Goal: Check status: Check status

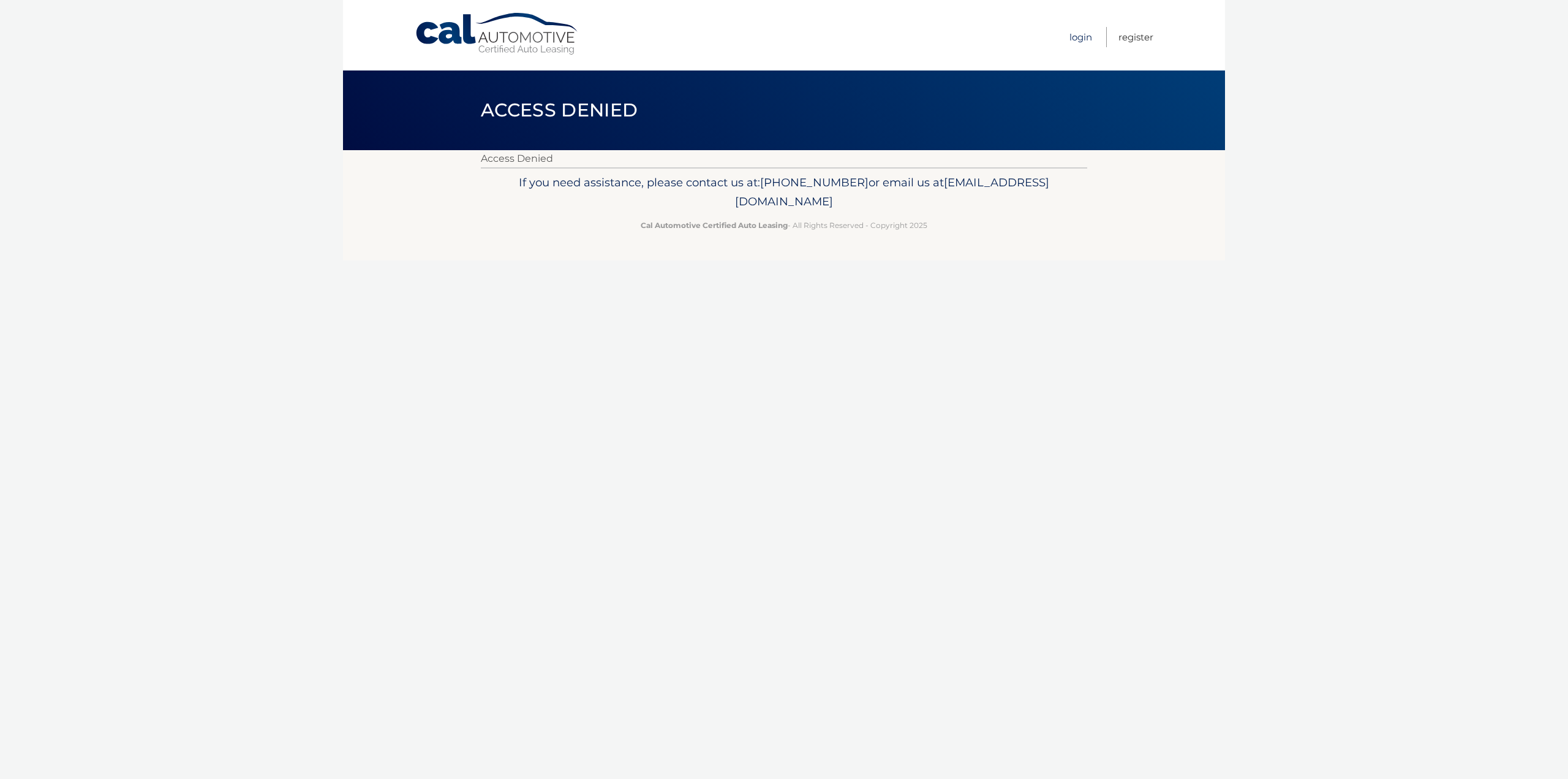
click at [1083, 37] on link "Login" at bounding box center [1081, 37] width 22 height 20
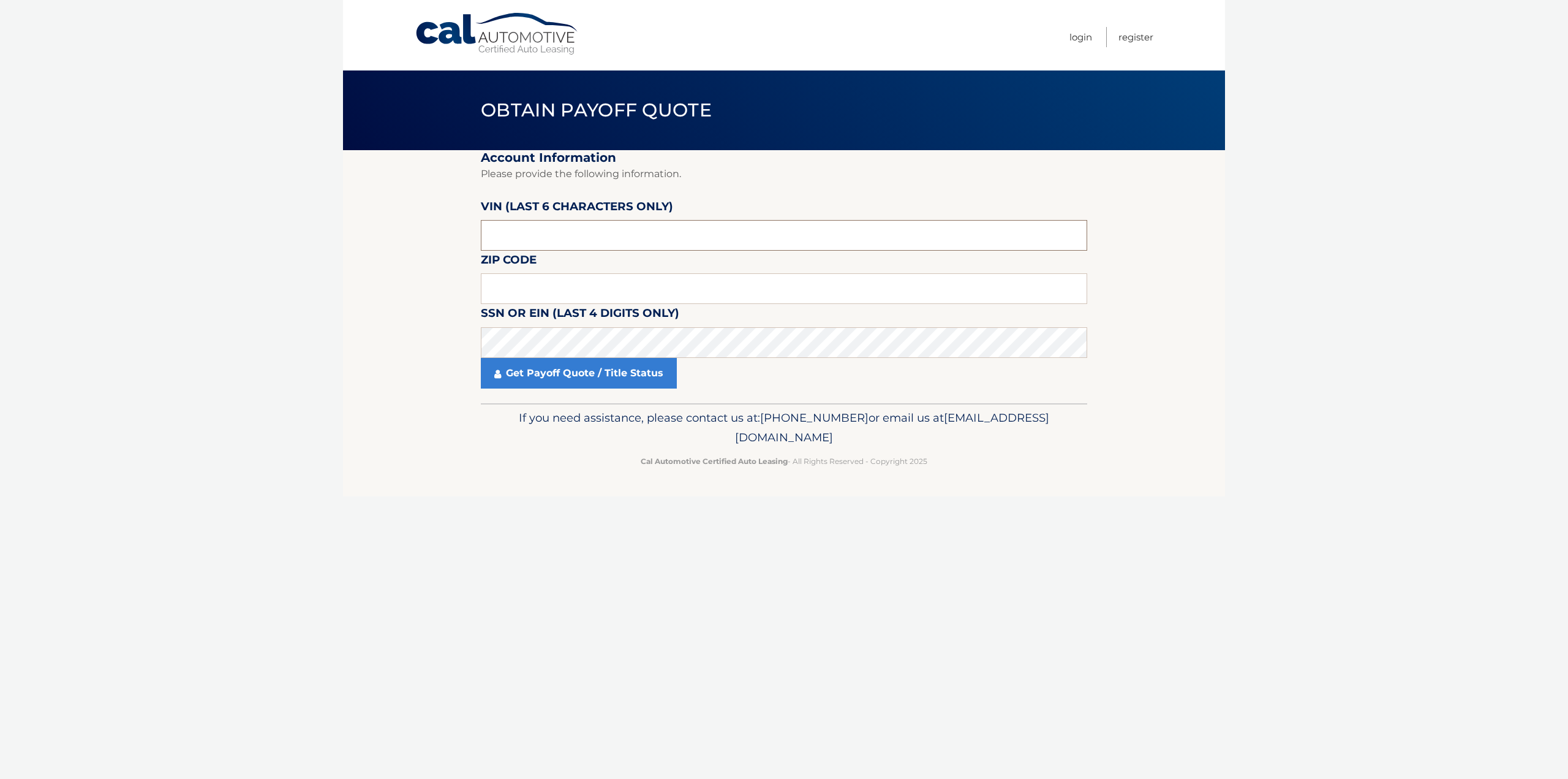
click at [523, 226] on input "text" at bounding box center [784, 235] width 606 height 31
type input "652198"
click at [513, 289] on input "text" at bounding box center [784, 289] width 606 height 31
type input "07083"
click at [525, 370] on link "Get Payoff Quote / Title Status" at bounding box center [579, 373] width 196 height 31
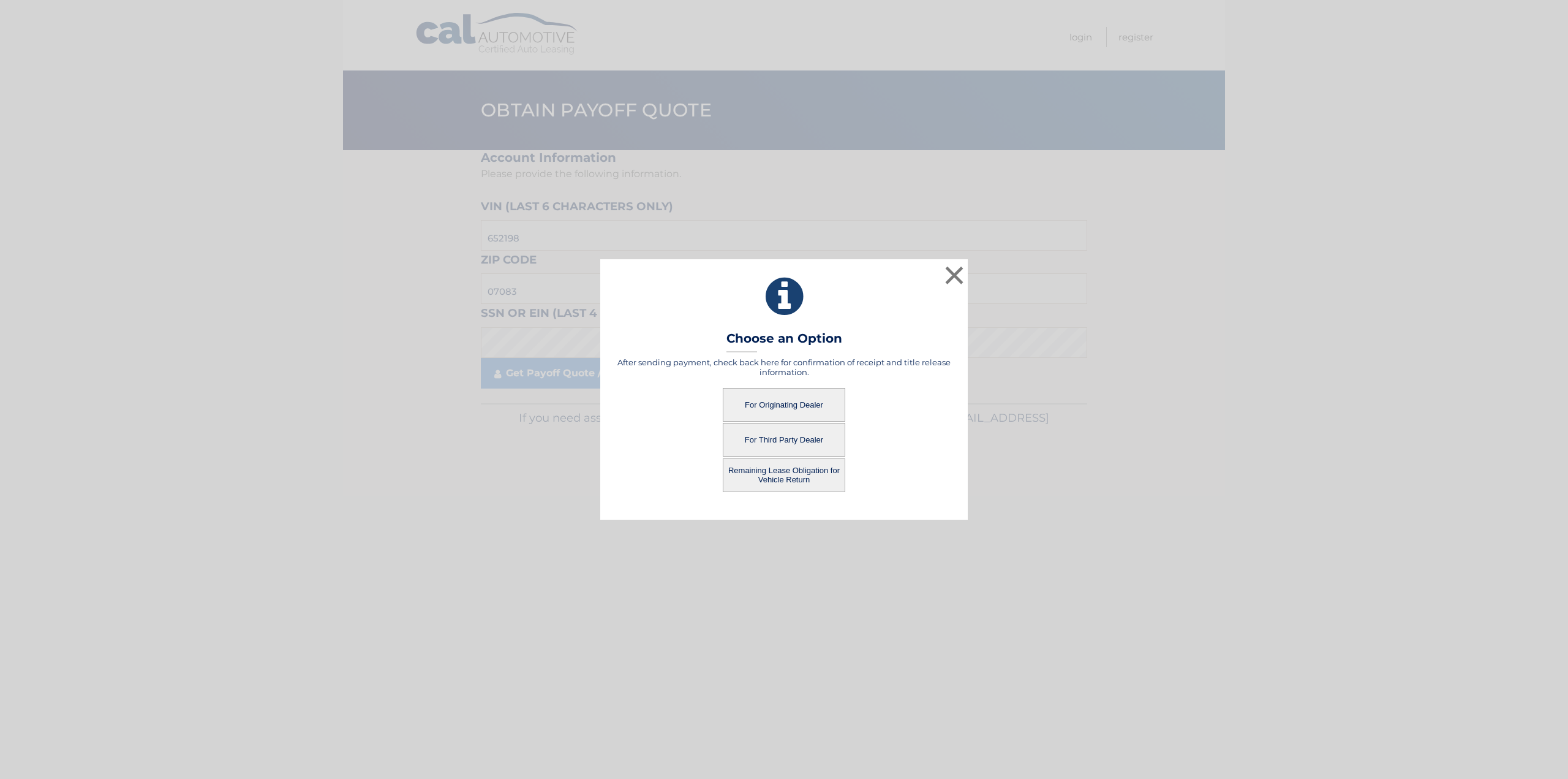
click at [751, 410] on button "For Originating Dealer" at bounding box center [784, 405] width 122 height 34
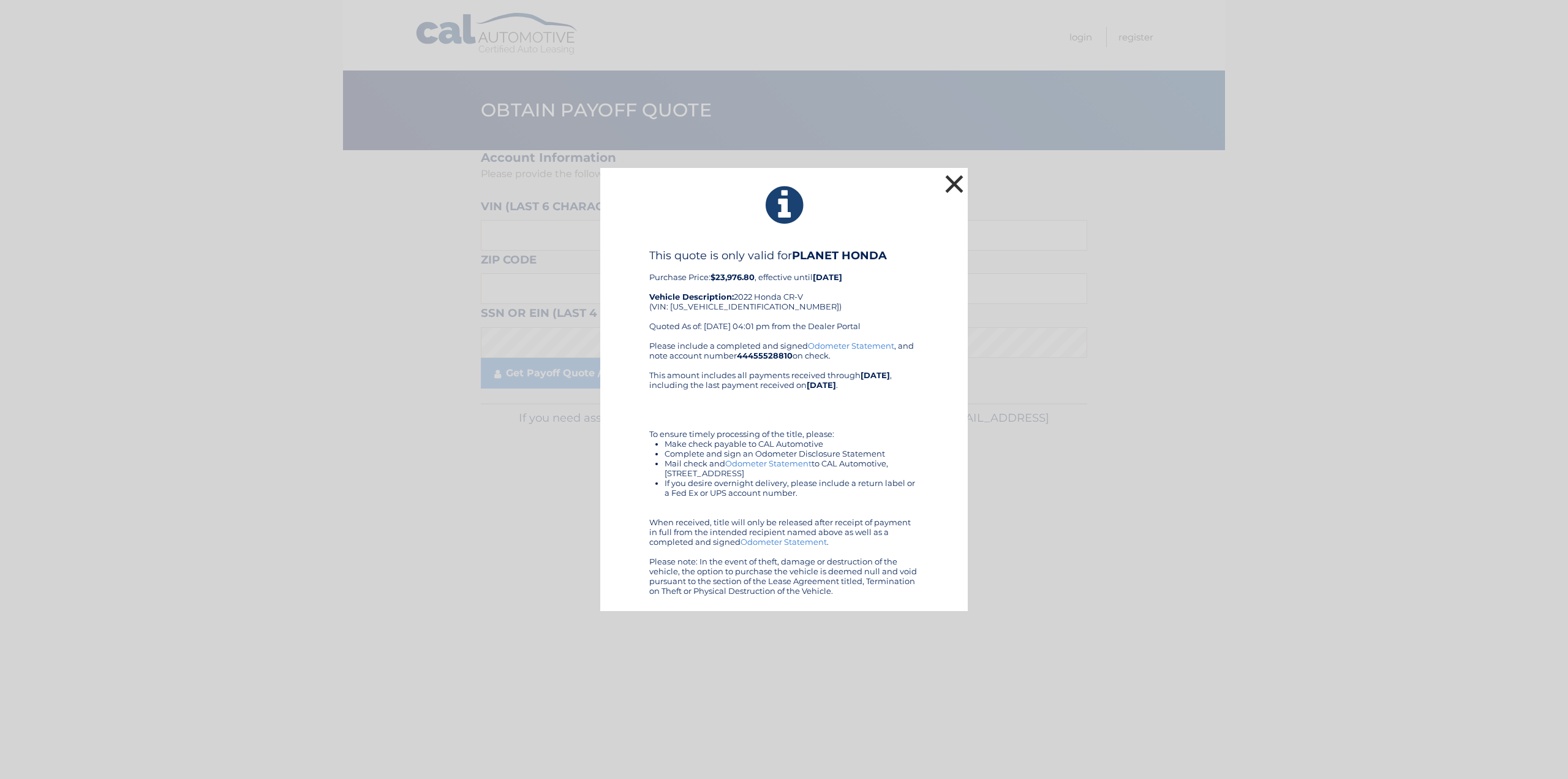
click at [950, 184] on button "×" at bounding box center [954, 184] width 24 height 24
